Goal: Information Seeking & Learning: Learn about a topic

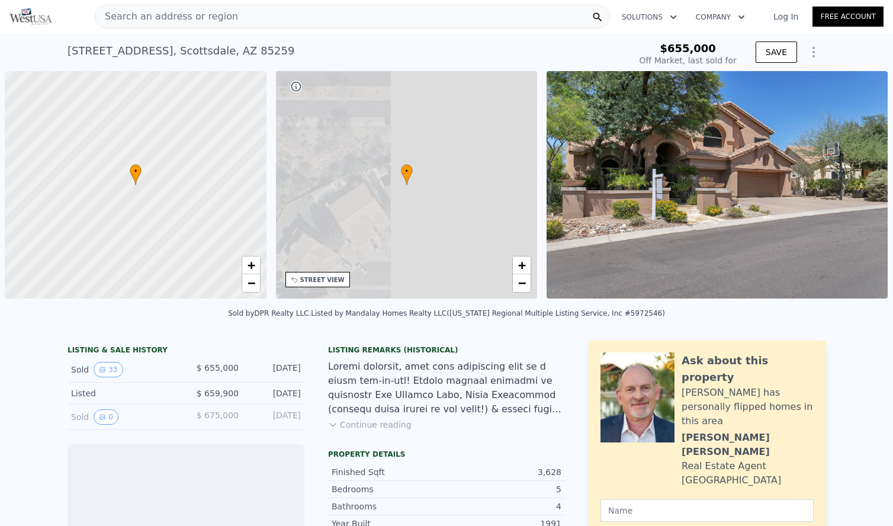
scroll to position [0, 5]
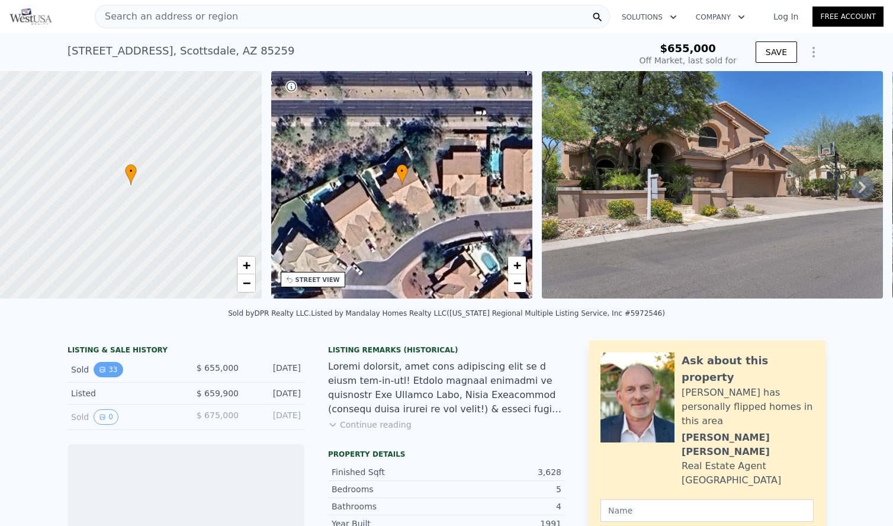
click at [104, 371] on icon "View historical data" at bounding box center [102, 369] width 5 height 5
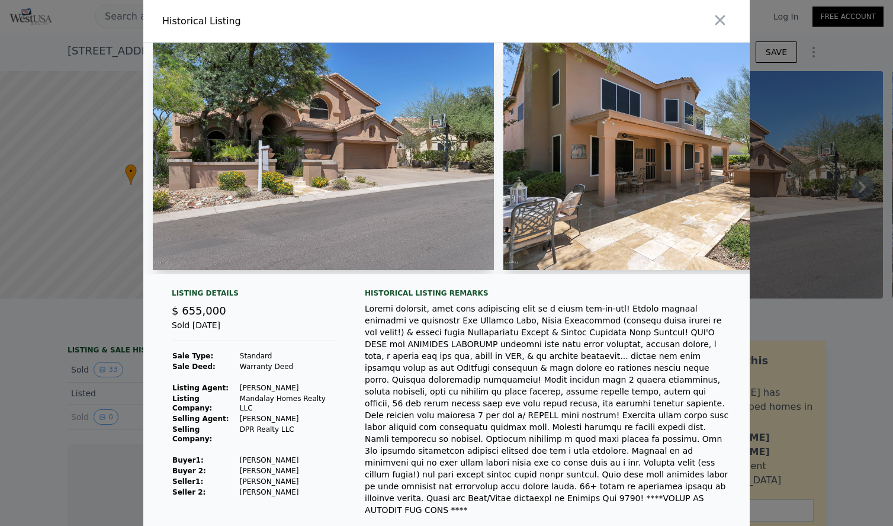
click at [297, 214] on img at bounding box center [323, 157] width 341 height 228
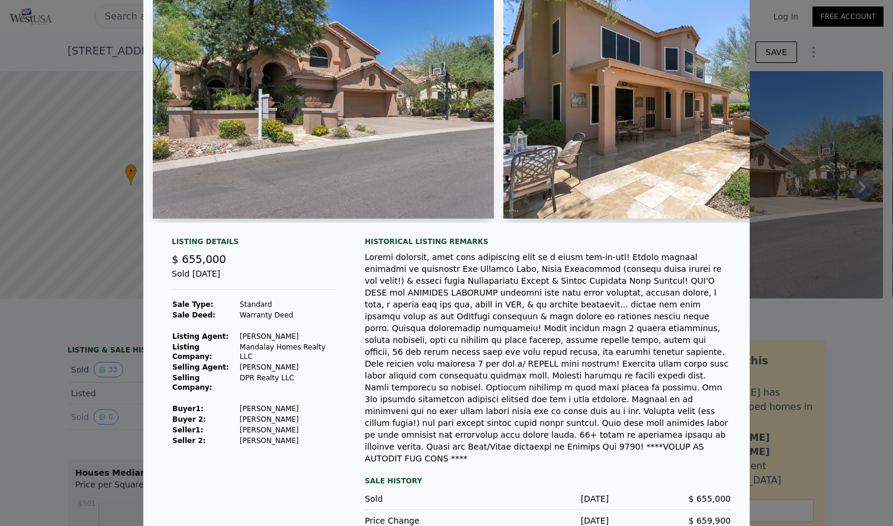
click at [377, 96] on img at bounding box center [323, 105] width 341 height 228
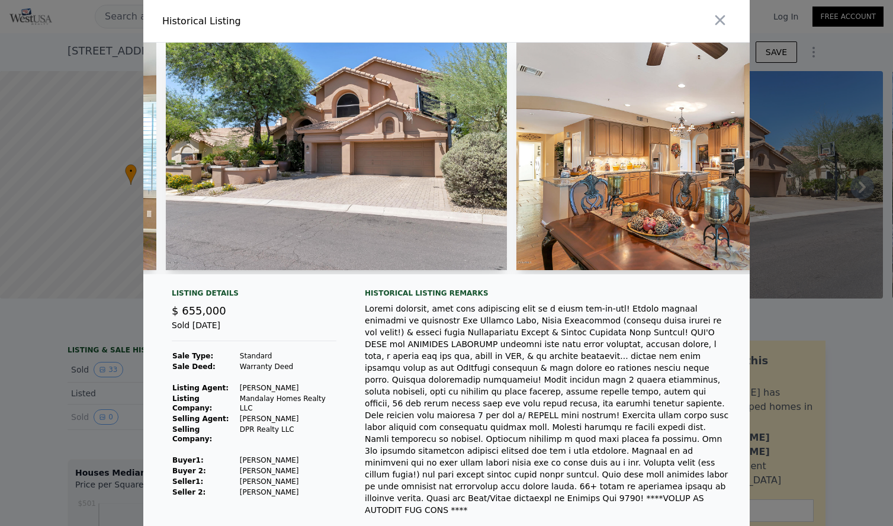
scroll to position [0, 5503]
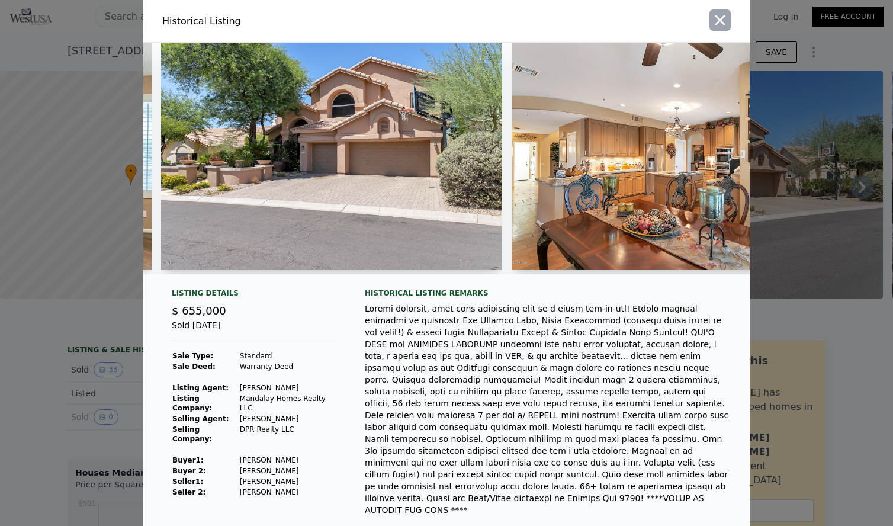
click at [721, 24] on icon "button" at bounding box center [720, 20] width 17 height 17
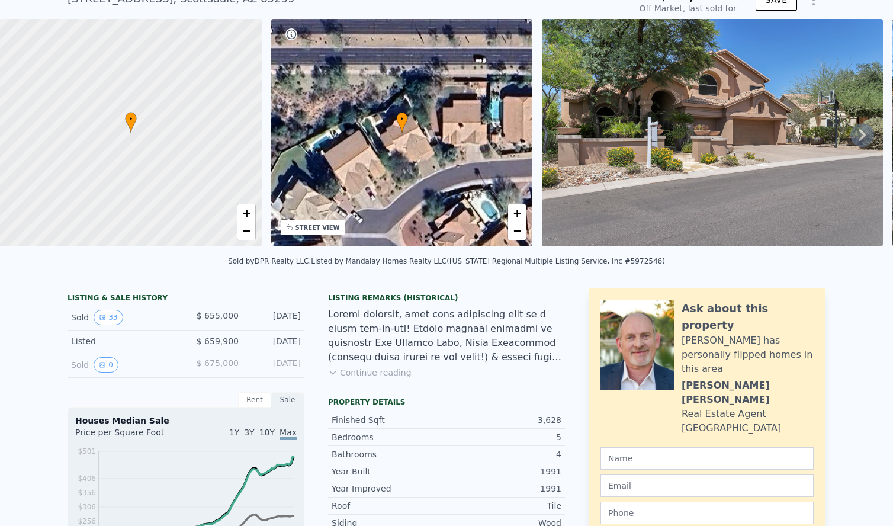
scroll to position [53, 0]
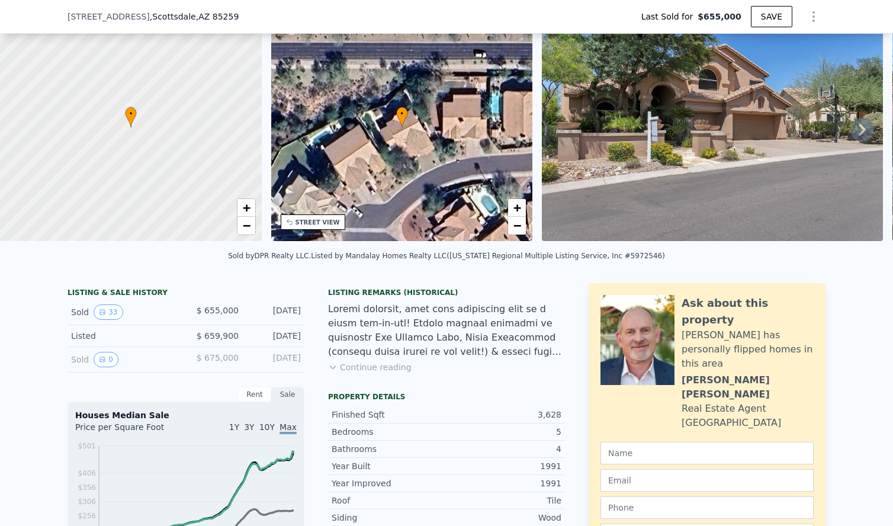
click at [334, 363] on icon at bounding box center [332, 367] width 9 height 9
click at [334, 302] on div at bounding box center [446, 330] width 237 height 57
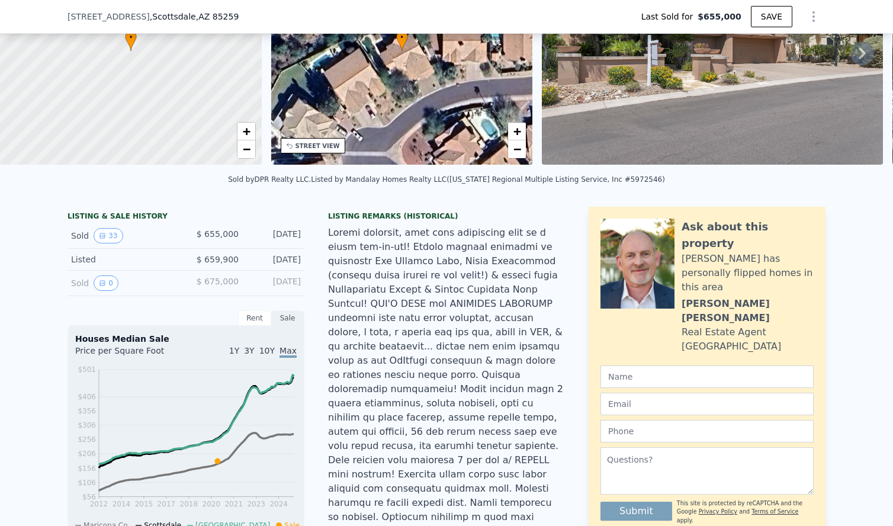
type input "$ 1,646,000"
type input "$ 841,393"
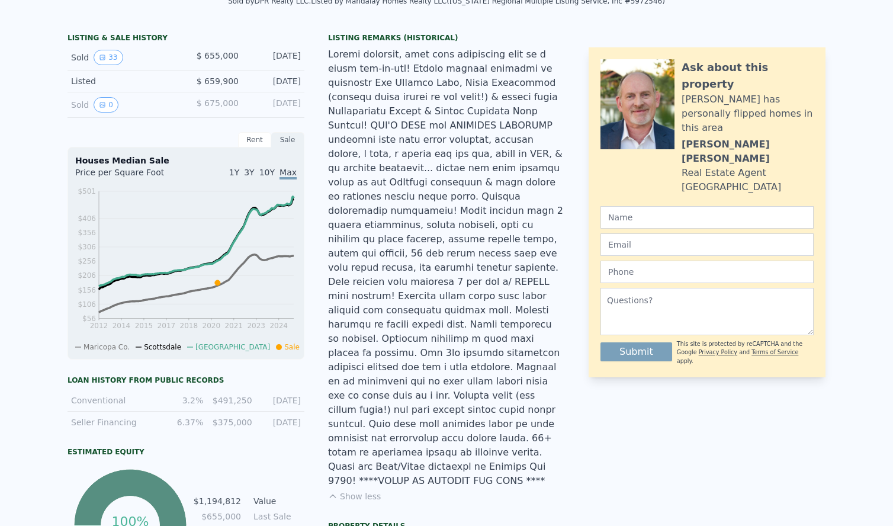
scroll to position [0, 0]
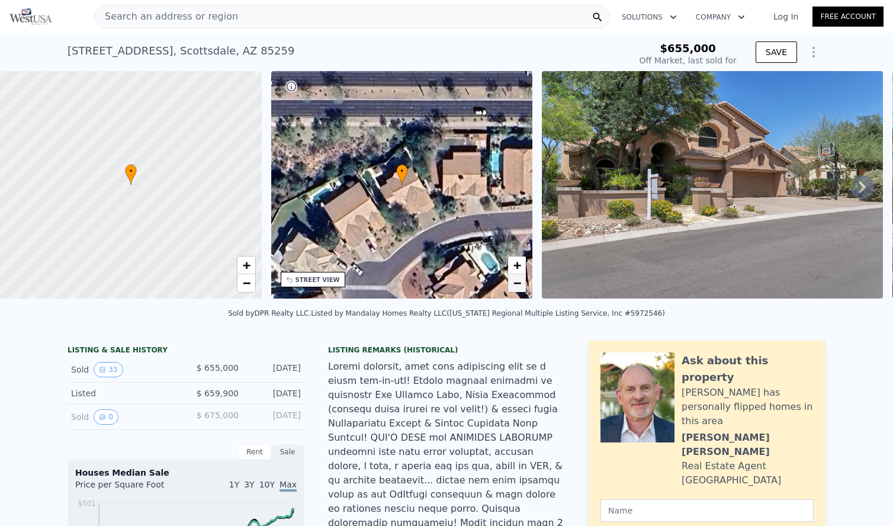
click at [514, 284] on span "−" at bounding box center [518, 282] width 8 height 15
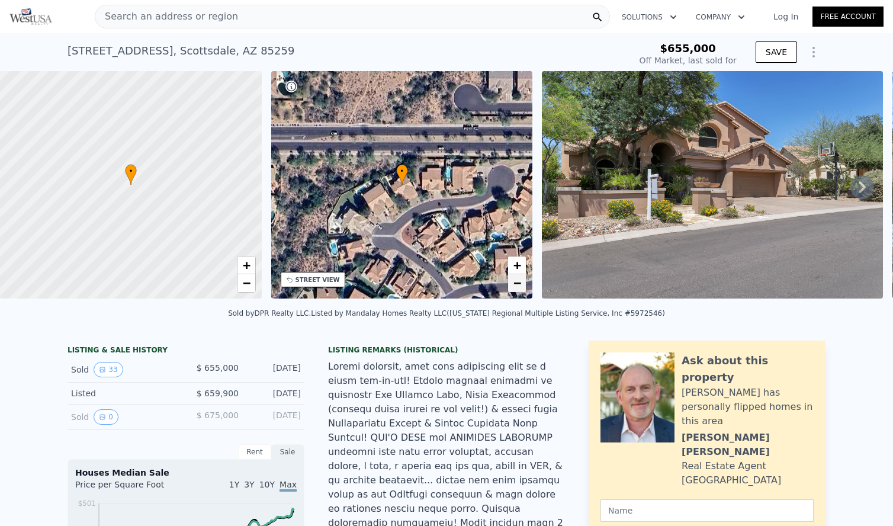
click at [514, 284] on span "−" at bounding box center [518, 282] width 8 height 15
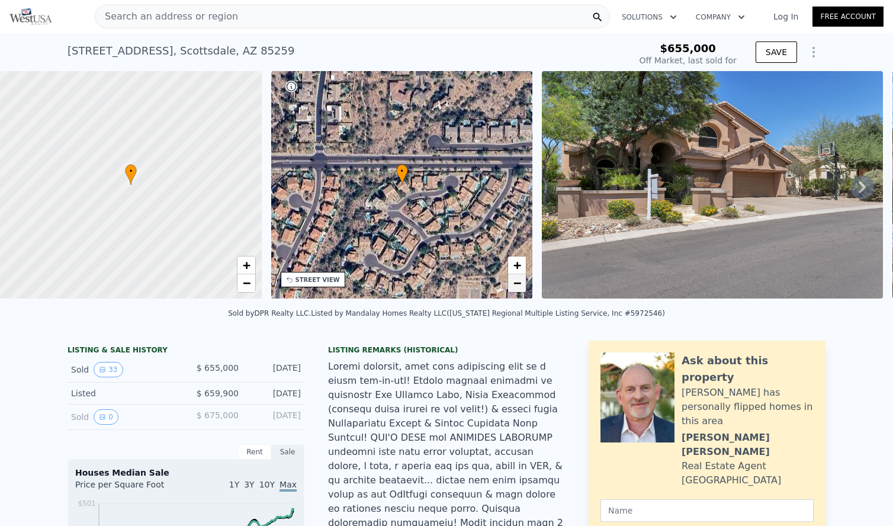
click at [514, 284] on span "−" at bounding box center [518, 282] width 8 height 15
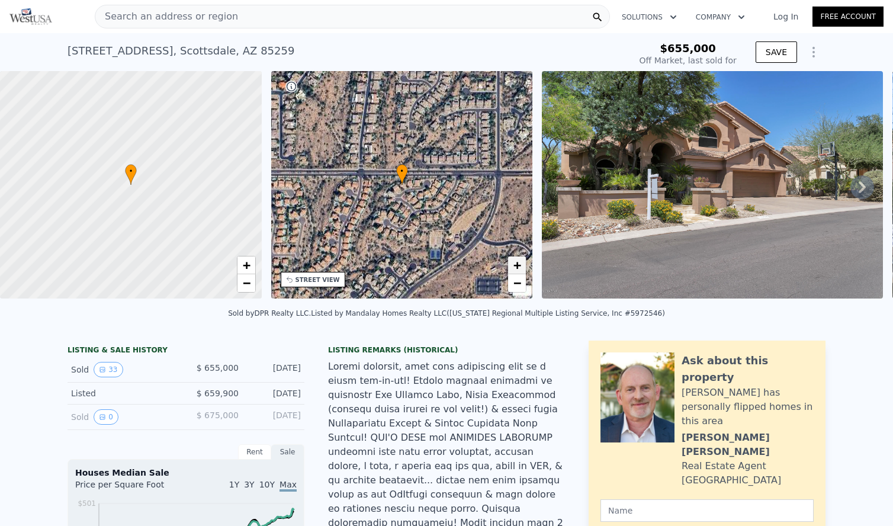
click at [515, 261] on span "+" at bounding box center [518, 265] width 8 height 15
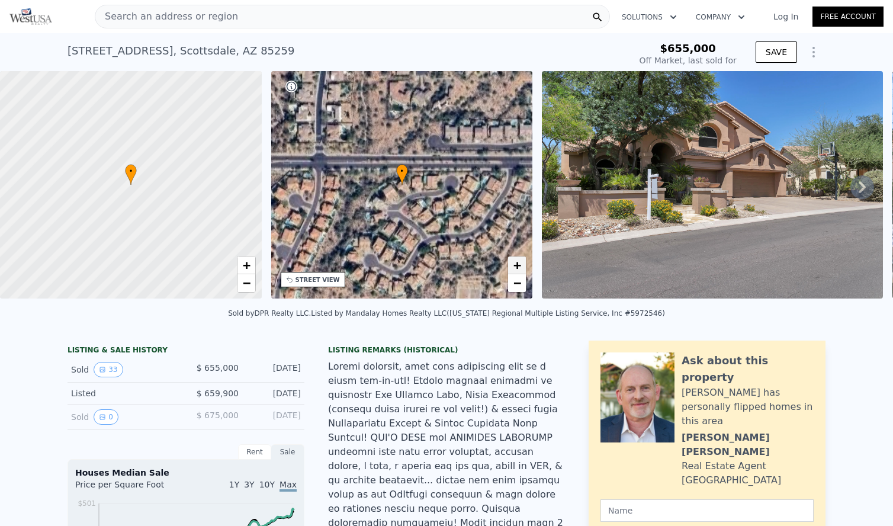
click at [515, 261] on span "+" at bounding box center [518, 265] width 8 height 15
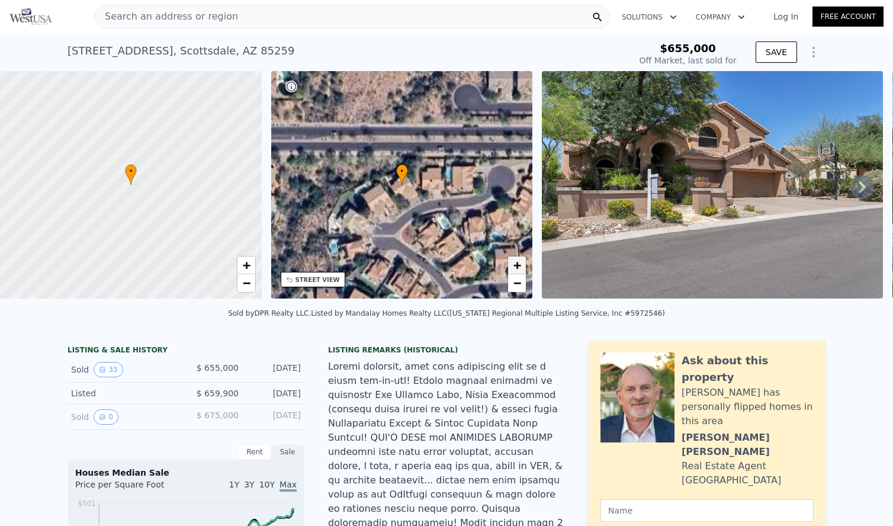
click at [515, 261] on span "+" at bounding box center [518, 265] width 8 height 15
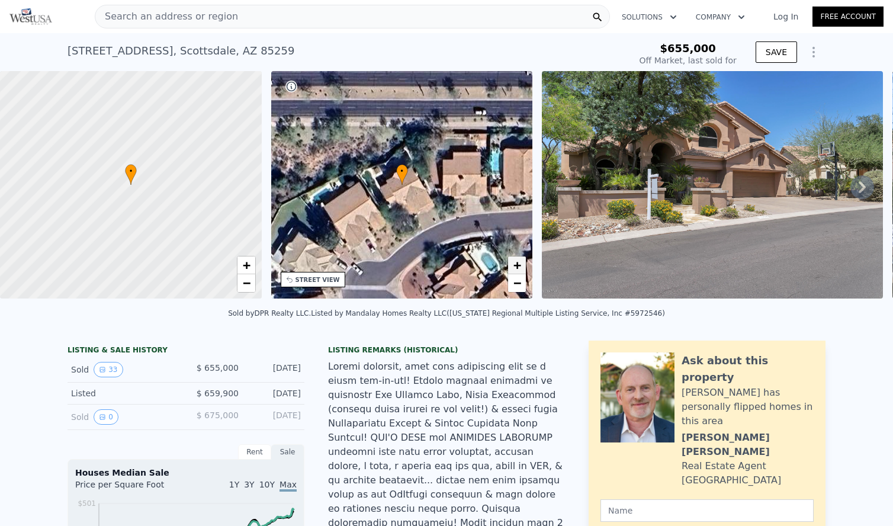
click at [515, 261] on span "+" at bounding box center [518, 265] width 8 height 15
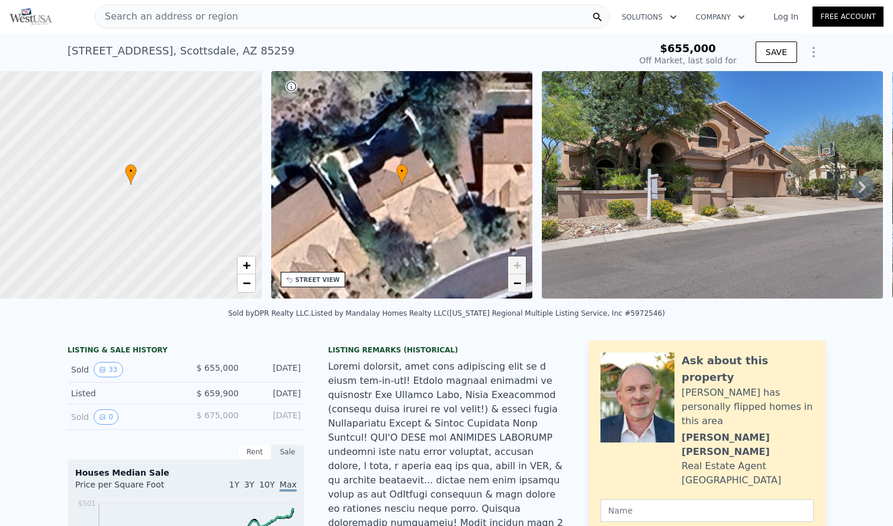
click at [518, 288] on span "−" at bounding box center [518, 282] width 8 height 15
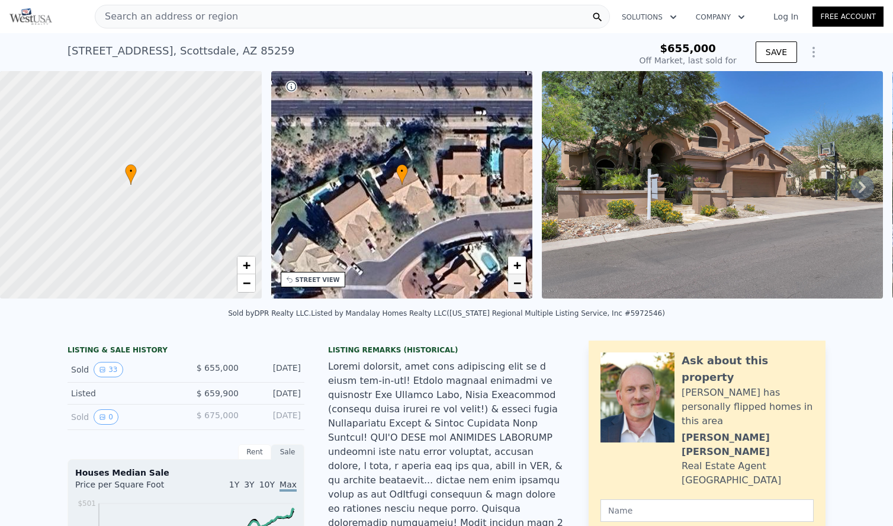
click at [518, 288] on span "−" at bounding box center [518, 282] width 8 height 15
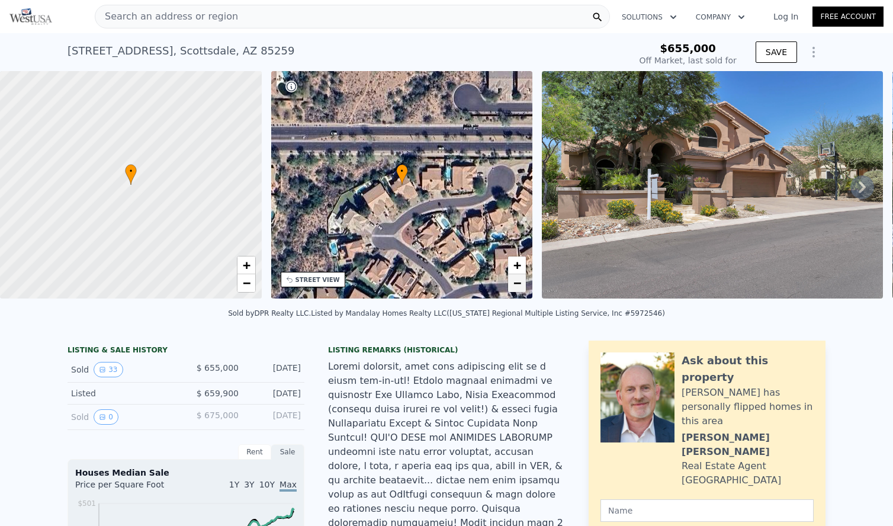
click at [518, 288] on span "−" at bounding box center [518, 282] width 8 height 15
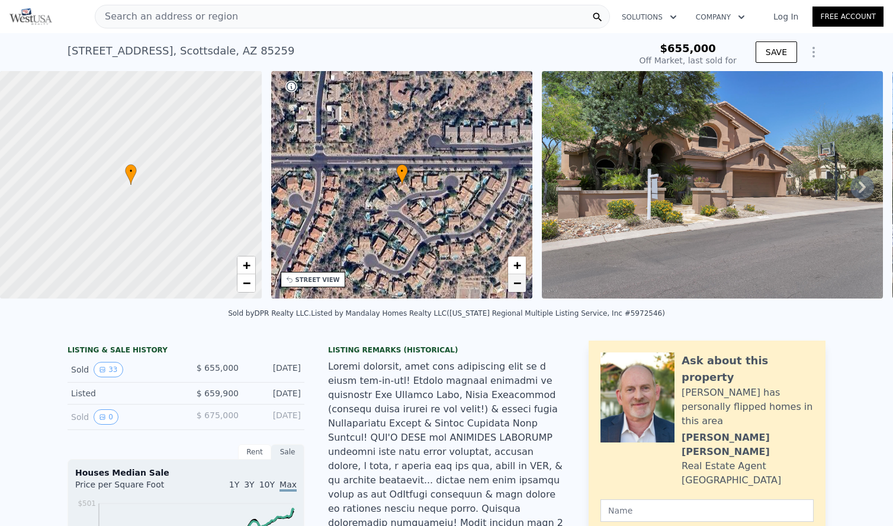
click at [518, 288] on span "−" at bounding box center [518, 282] width 8 height 15
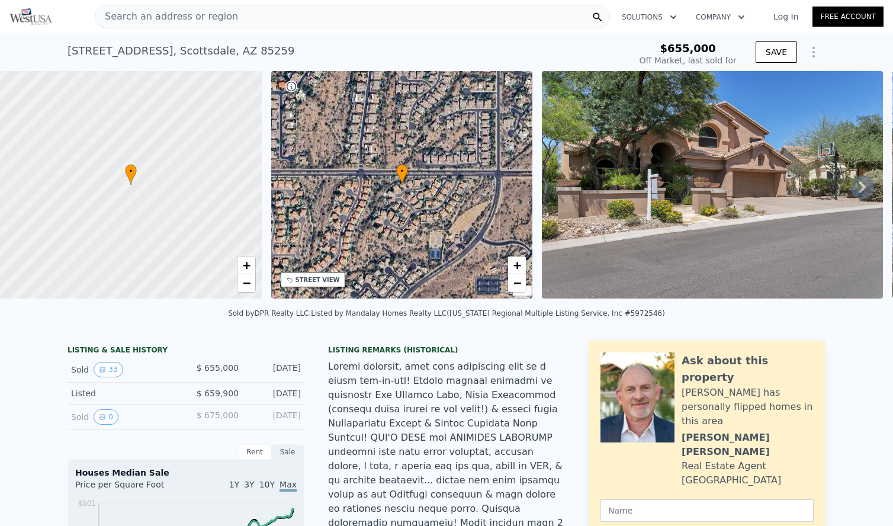
click at [684, 173] on img at bounding box center [712, 185] width 341 height 228
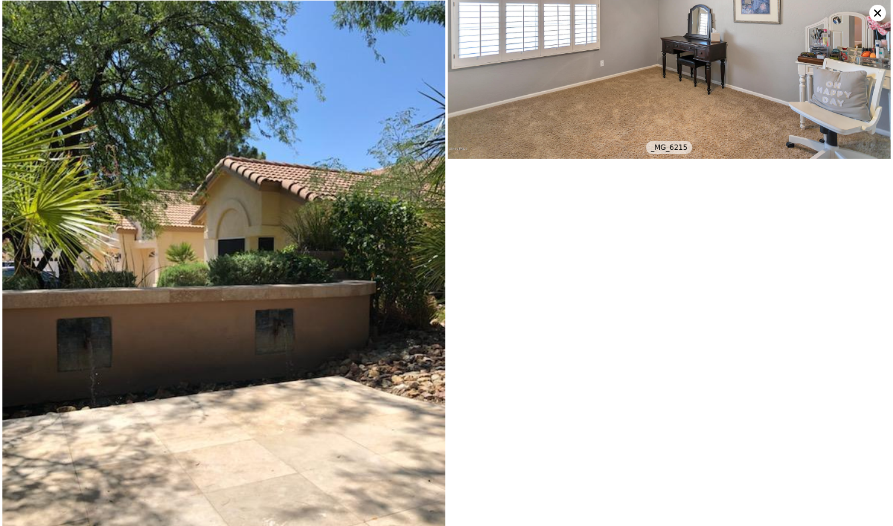
scroll to position [4830, 0]
